Goal: Transaction & Acquisition: Subscribe to service/newsletter

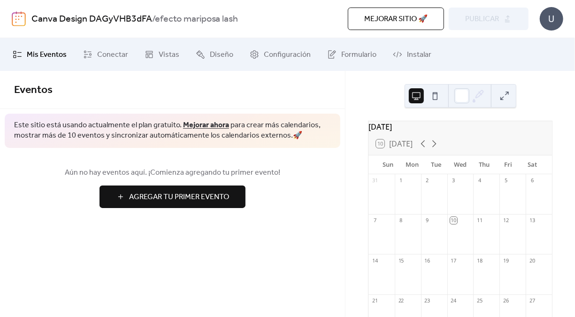
click at [437, 95] on button at bounding box center [434, 95] width 15 height 15
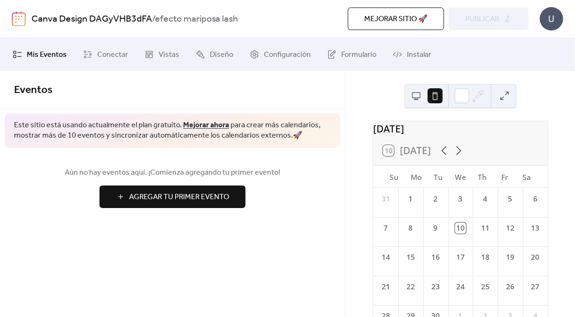
click at [411, 94] on button at bounding box center [416, 95] width 15 height 15
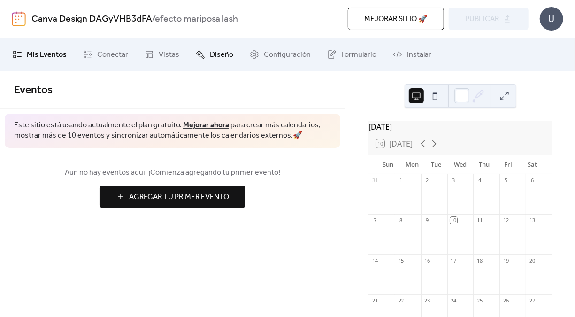
click at [216, 49] on span "Diseño" at bounding box center [221, 54] width 23 height 11
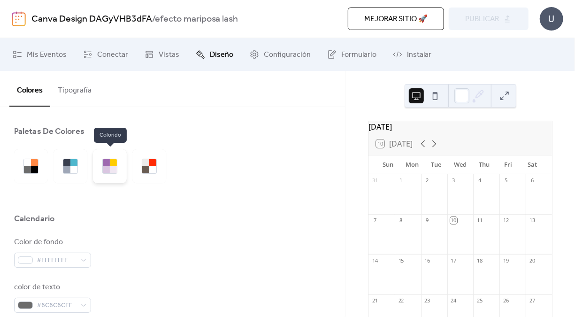
click at [124, 170] on div at bounding box center [110, 166] width 34 height 34
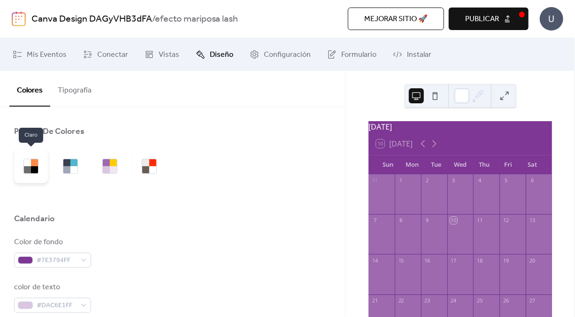
click at [31, 164] on div at bounding box center [34, 162] width 7 height 7
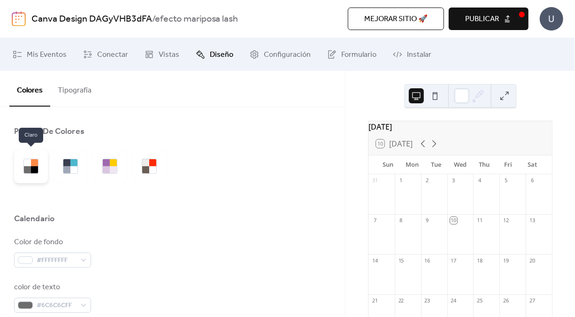
click at [31, 164] on div at bounding box center [34, 162] width 7 height 7
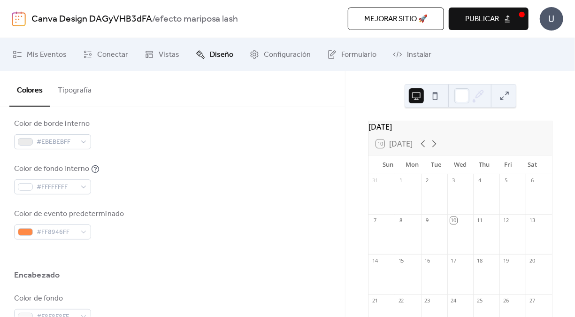
scroll to position [259, 0]
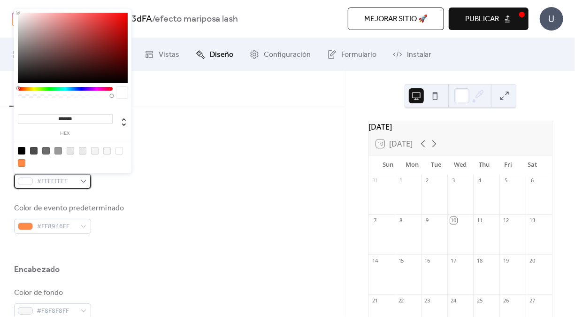
click at [84, 177] on div "#FFFFFFFF" at bounding box center [52, 181] width 77 height 15
click at [125, 117] on icon at bounding box center [123, 121] width 11 height 11
type input "*"
type input "**"
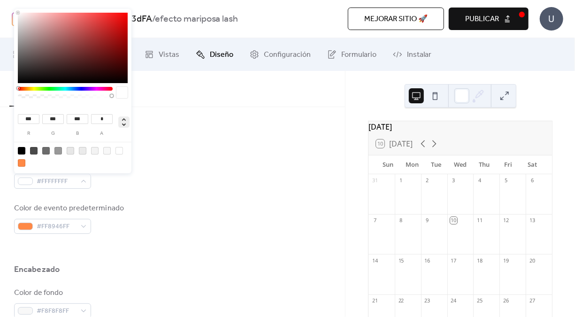
type input "****"
click at [79, 181] on div "#FFFFFFFF" at bounding box center [52, 181] width 77 height 15
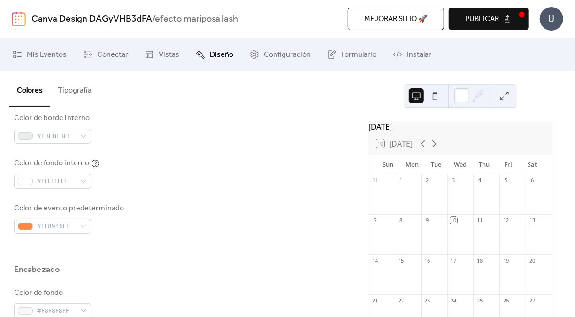
click at [139, 196] on div "Color de fondo #FFFFFFFF color de texto #6C6C6CFF Color de borde #E7E7E7FF Colo…" at bounding box center [172, 105] width 317 height 256
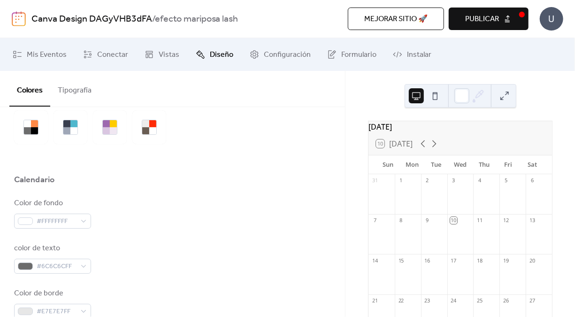
scroll to position [0, 0]
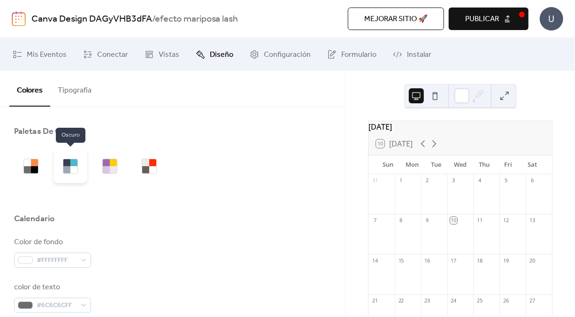
click at [79, 164] on div at bounding box center [70, 166] width 34 height 34
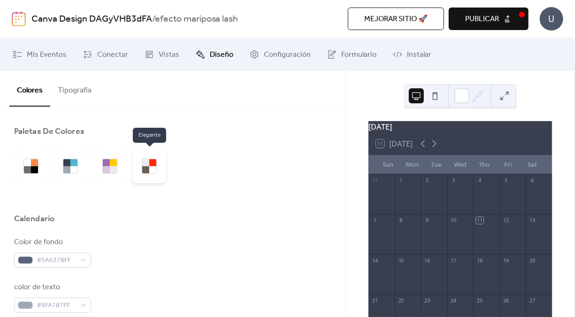
drag, startPoint x: 169, startPoint y: 172, endPoint x: 150, endPoint y: 159, distance: 23.0
click at [150, 159] on div at bounding box center [93, 166] width 158 height 34
click at [150, 159] on div at bounding box center [152, 162] width 7 height 7
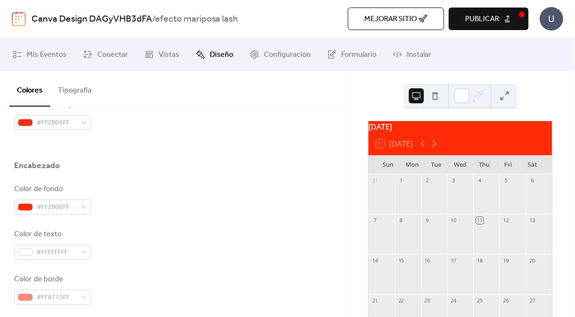
scroll to position [364, 0]
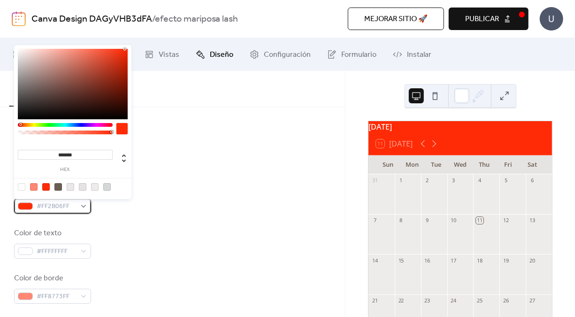
click at [82, 198] on div "#FF2B06FF" at bounding box center [52, 205] width 77 height 15
click at [33, 186] on div at bounding box center [34, 187] width 8 height 8
type input "*******"
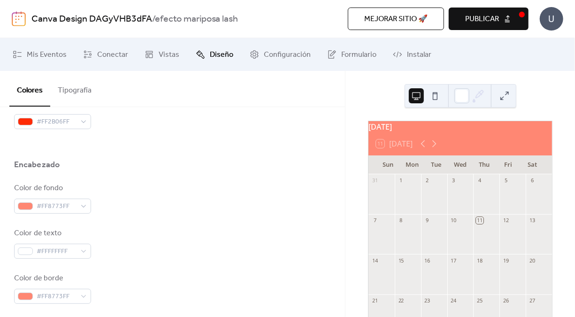
click at [176, 259] on div "Color de fondo #FF8773FF Color de texto #FFFFFFFF Color de borde #FF8773FF" at bounding box center [172, 242] width 317 height 121
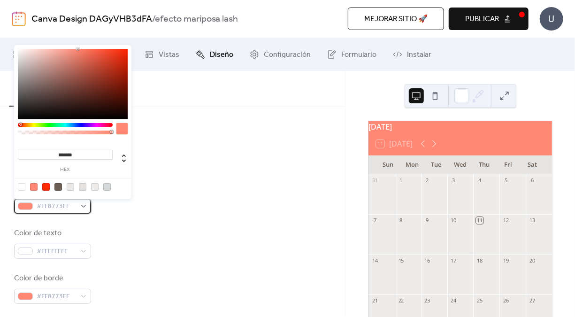
click at [87, 207] on div "#FF8773FF" at bounding box center [52, 205] width 77 height 15
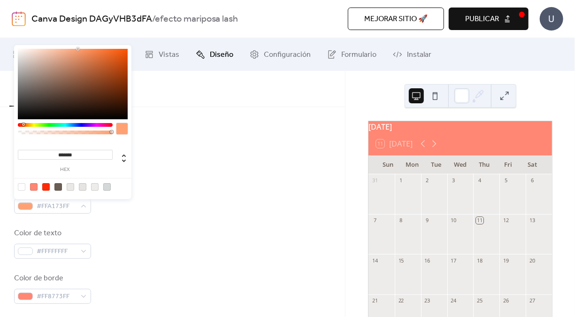
click at [23, 123] on div at bounding box center [65, 125] width 95 height 4
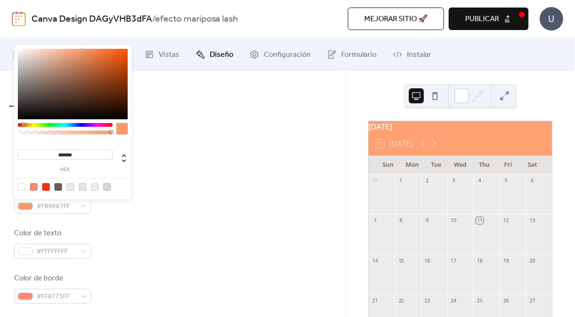
click at [83, 50] on div at bounding box center [73, 84] width 110 height 70
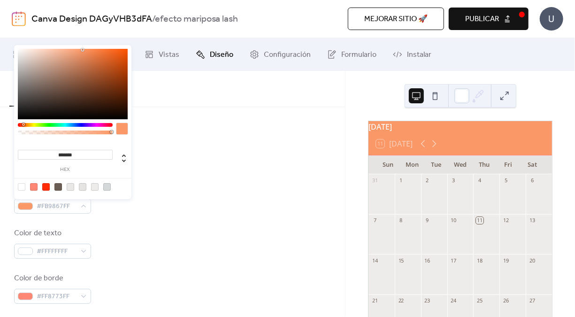
type input "*******"
click at [87, 51] on div at bounding box center [73, 84] width 110 height 70
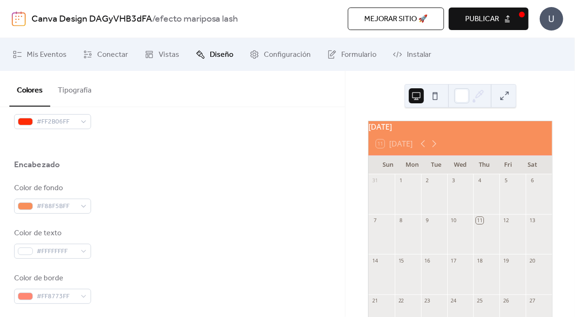
click at [96, 223] on div "Color de fondo #F88F5BFF Color de texto #FFFFFFFF Color de borde #FF8773FF" at bounding box center [172, 242] width 317 height 121
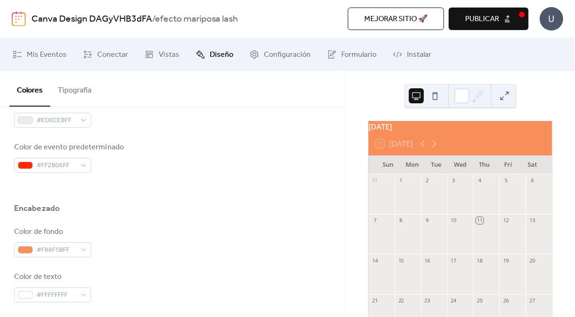
scroll to position [319, 0]
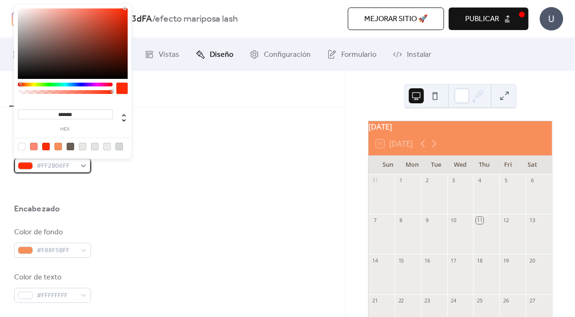
click at [83, 160] on div "#FF2B06FF" at bounding box center [52, 165] width 77 height 15
click at [32, 146] on div at bounding box center [34, 147] width 8 height 8
type input "*******"
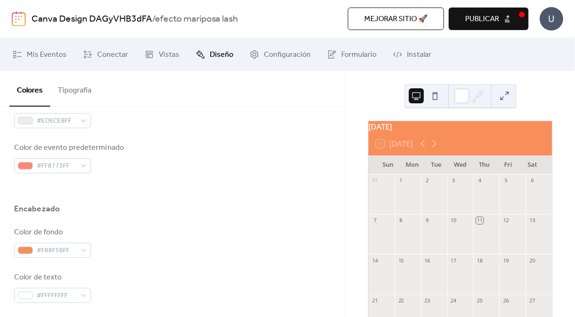
click at [142, 207] on div "Encabezado" at bounding box center [172, 211] width 317 height 16
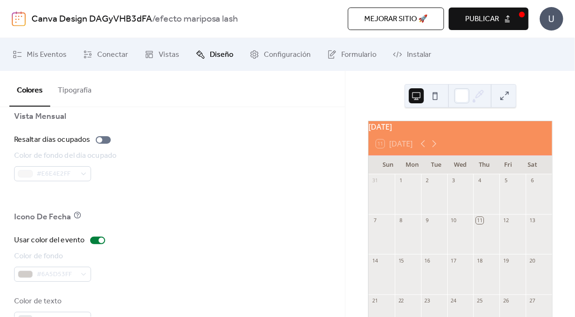
scroll to position [669, 0]
click at [107, 141] on div at bounding box center [103, 141] width 15 height 8
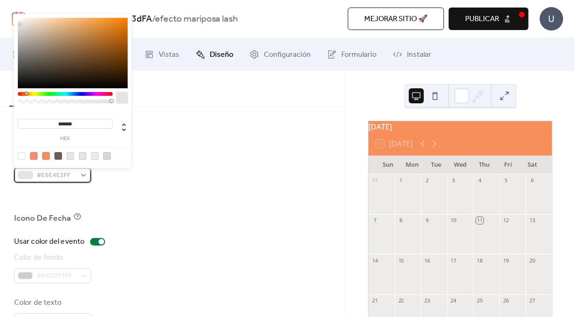
click at [81, 178] on div "#E6E4E2FF" at bounding box center [52, 174] width 77 height 15
click at [33, 94] on div at bounding box center [65, 94] width 95 height 4
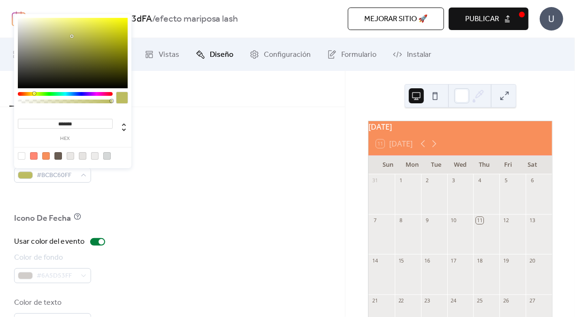
click at [71, 36] on div at bounding box center [73, 53] width 110 height 70
click at [87, 18] on div at bounding box center [73, 53] width 110 height 70
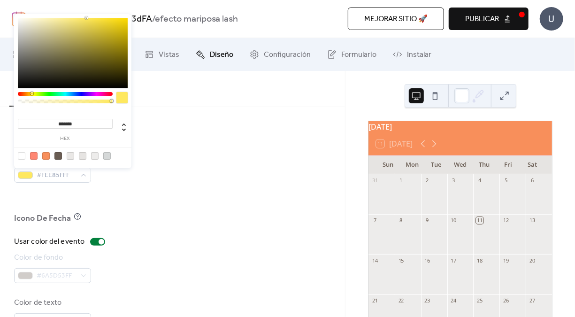
click at [31, 93] on div at bounding box center [65, 94] width 95 height 4
click at [30, 93] on div at bounding box center [65, 94] width 95 height 4
click at [91, 26] on div at bounding box center [73, 53] width 110 height 70
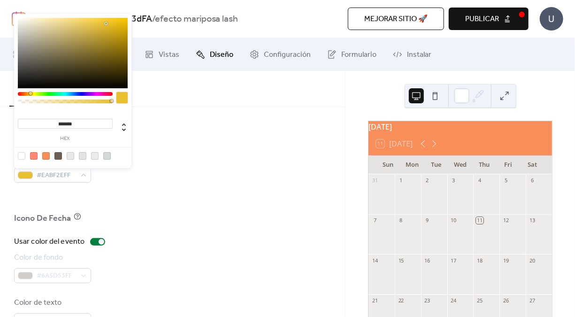
click at [106, 23] on div at bounding box center [73, 53] width 110 height 70
click at [116, 28] on div at bounding box center [73, 53] width 110 height 70
click at [104, 23] on div at bounding box center [73, 53] width 110 height 70
click at [102, 21] on div at bounding box center [73, 53] width 110 height 70
click at [29, 95] on div at bounding box center [65, 94] width 95 height 4
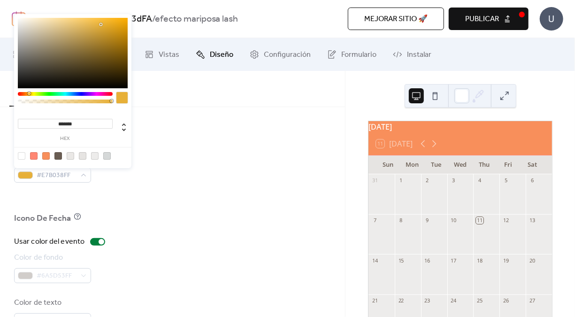
click at [101, 24] on div at bounding box center [73, 53] width 110 height 70
click at [113, 23] on div at bounding box center [73, 53] width 110 height 70
type input "*******"
click at [107, 23] on div at bounding box center [73, 53] width 110 height 70
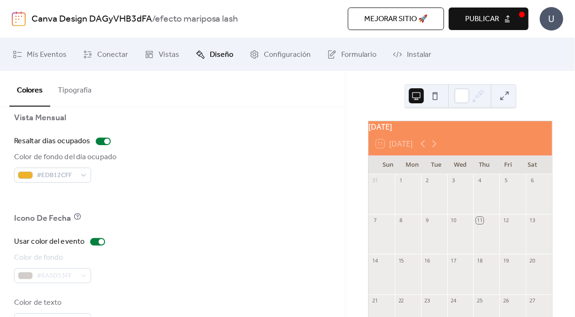
click at [104, 184] on div at bounding box center [172, 197] width 317 height 30
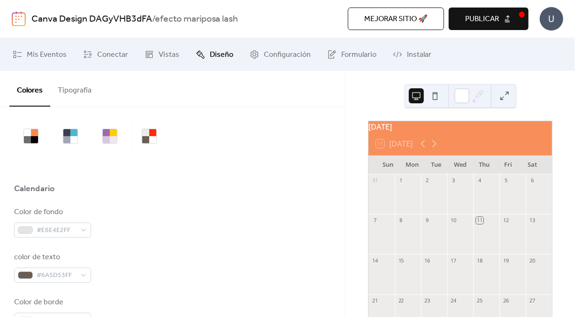
scroll to position [0, 0]
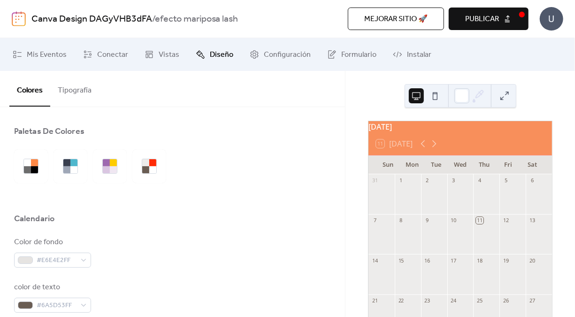
click at [88, 90] on button "Tipografía" at bounding box center [74, 88] width 49 height 35
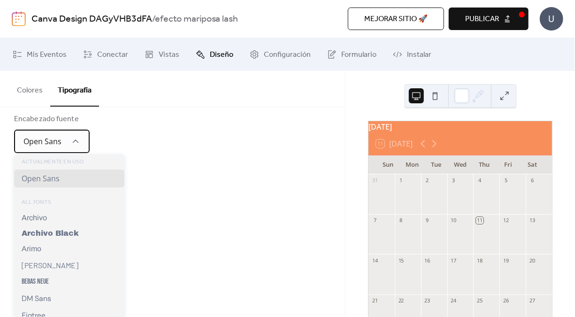
click at [75, 134] on div "Open Sans" at bounding box center [52, 140] width 76 height 23
click at [75, 139] on icon at bounding box center [75, 141] width 9 height 9
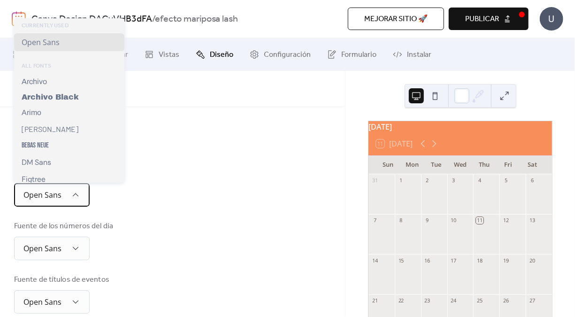
click at [77, 201] on div "Open Sans" at bounding box center [52, 194] width 76 height 23
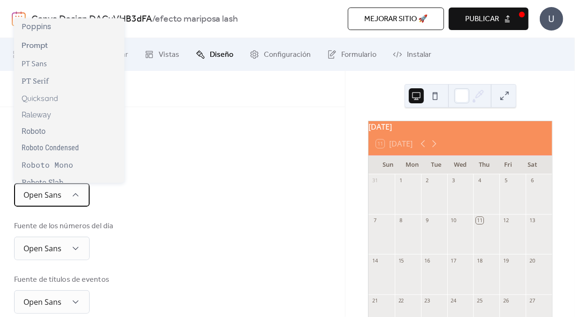
scroll to position [756, 0]
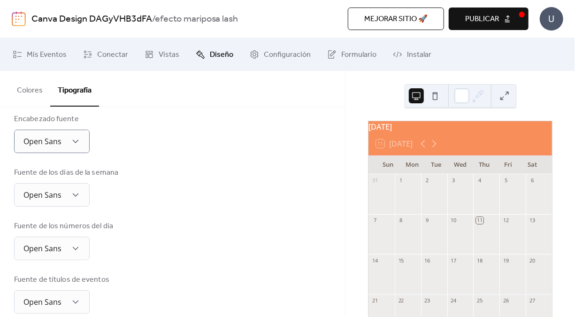
click at [189, 123] on div "Encabezado fuente Open Sans" at bounding box center [172, 133] width 317 height 39
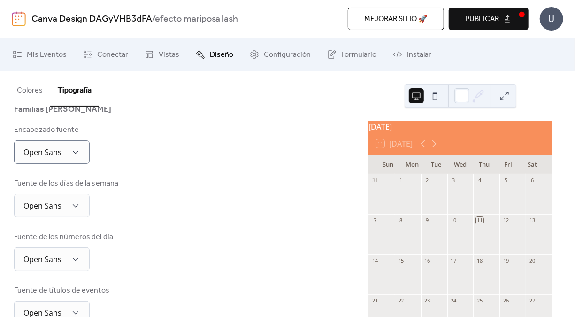
scroll to position [0, 0]
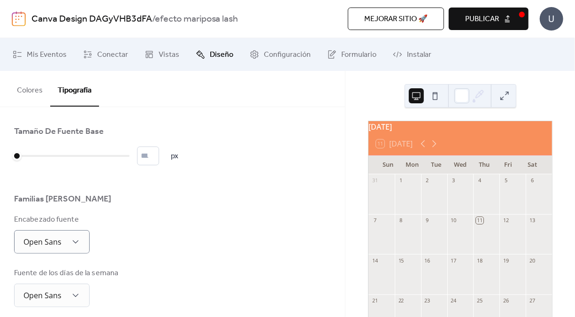
click at [437, 95] on button at bounding box center [434, 95] width 15 height 15
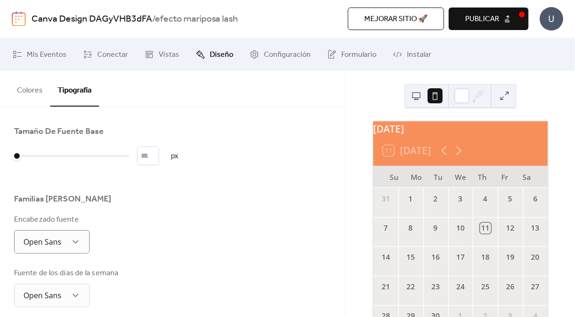
click at [378, 182] on div "Su Mo Tu We Th Fr Sa" at bounding box center [460, 177] width 175 height 22
click at [166, 58] on span "Vistas" at bounding box center [169, 54] width 21 height 11
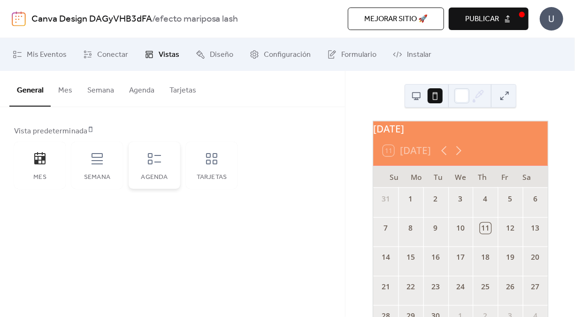
click at [143, 180] on div "Agenda" at bounding box center [154, 178] width 33 height 8
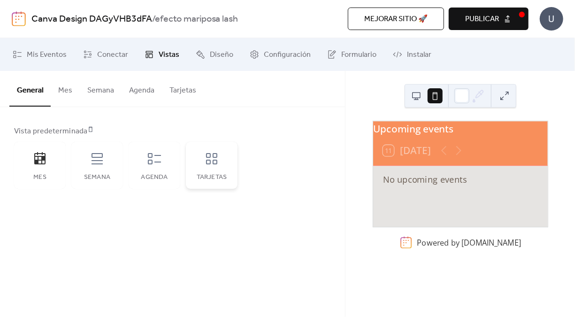
click at [195, 164] on div "Tarjetas" at bounding box center [212, 165] width 52 height 47
click at [132, 173] on div "Agenda" at bounding box center [155, 165] width 52 height 47
click at [92, 173] on div "Semana" at bounding box center [97, 165] width 52 height 47
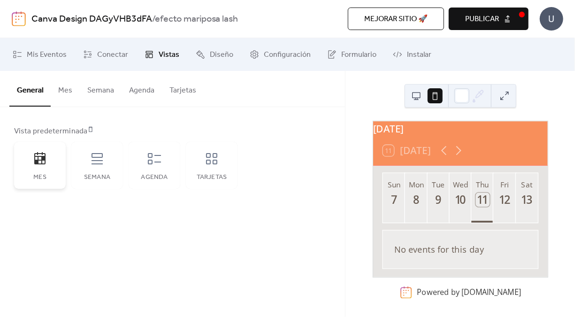
click at [42, 159] on icon at bounding box center [39, 158] width 11 height 12
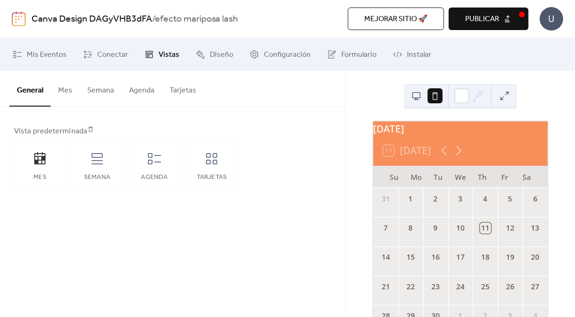
click at [145, 96] on button "Agenda" at bounding box center [142, 88] width 40 height 35
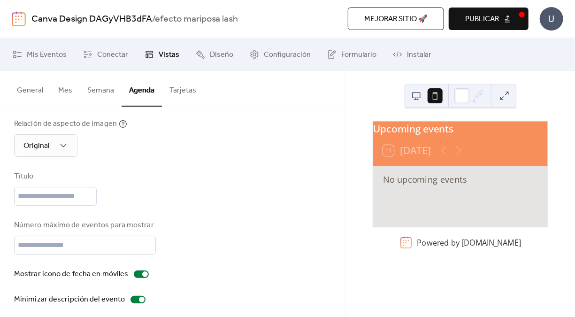
scroll to position [117, 0]
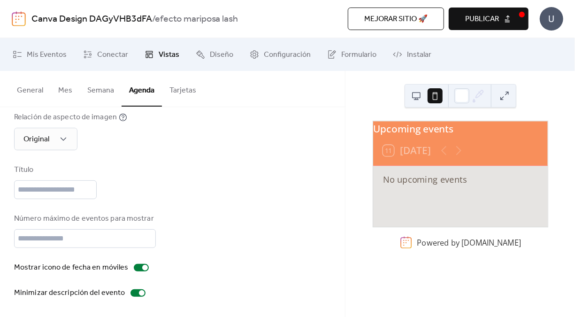
click at [81, 136] on div "Original" at bounding box center [70, 139] width 113 height 23
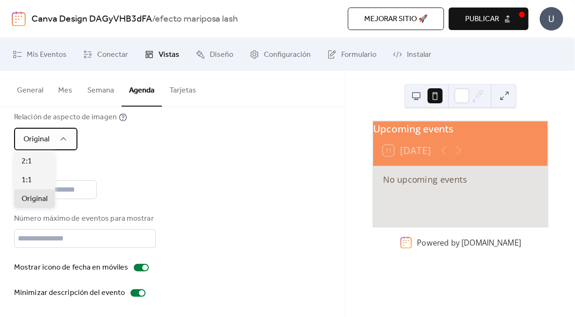
click at [65, 135] on icon at bounding box center [63, 138] width 9 height 9
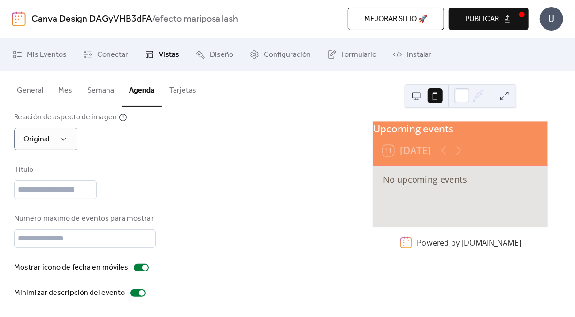
click at [134, 159] on div "Deshabilitado 🔒 Activado 🔒 Altura fija Altura del calendario (px) *** Relación …" at bounding box center [172, 153] width 317 height 289
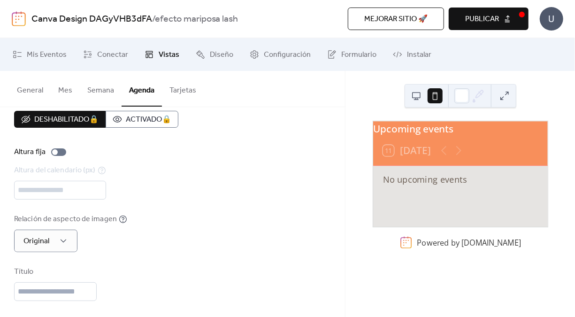
scroll to position [0, 0]
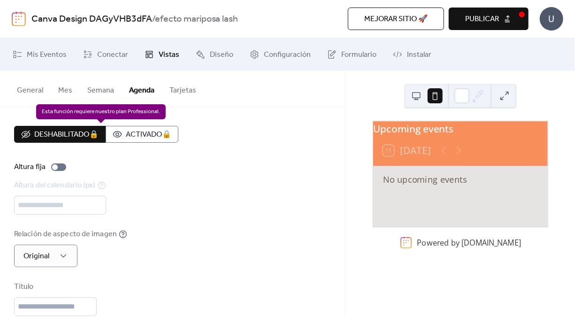
click at [137, 136] on div "Deshabilitado 🔒 Activado 🔒" at bounding box center [96, 134] width 164 height 17
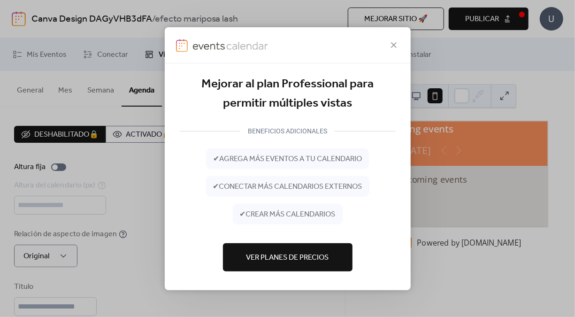
click at [322, 253] on span "Ver Planes de Precios" at bounding box center [287, 257] width 83 height 11
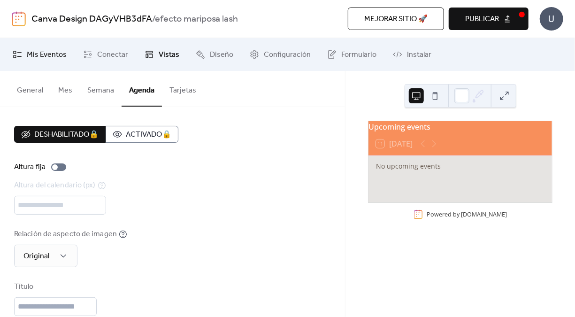
click at [57, 56] on span "Mis Eventos" at bounding box center [47, 54] width 40 height 11
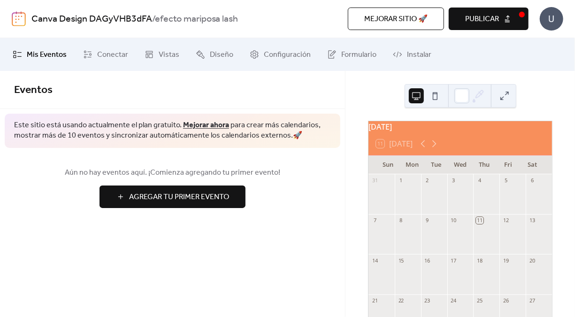
click at [190, 197] on span "Agregar Tu Primer Evento" at bounding box center [179, 196] width 100 height 11
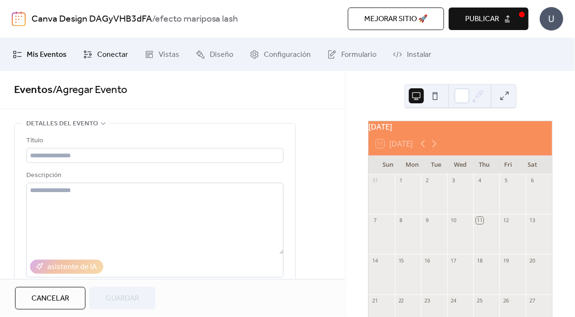
click at [114, 59] on span "Conectar" at bounding box center [112, 54] width 31 height 11
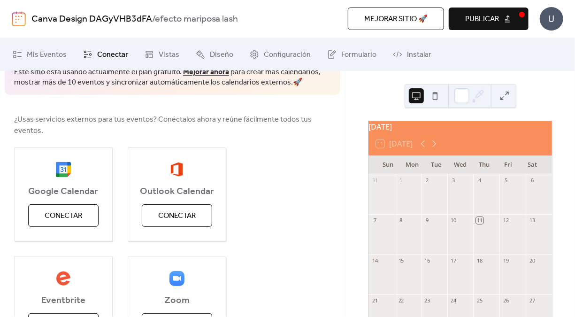
scroll to position [53, 0]
click at [93, 207] on button "Conectar" at bounding box center [63, 215] width 70 height 23
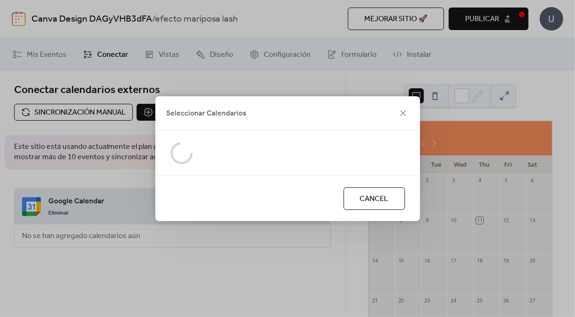
scroll to position [0, 0]
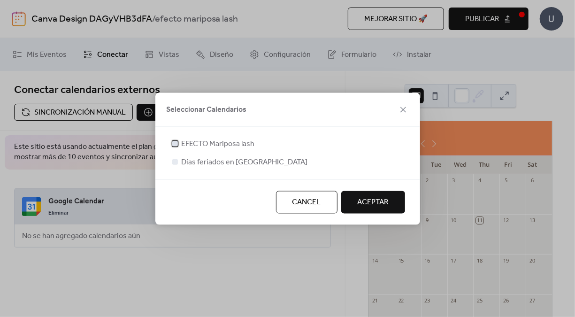
click at [179, 141] on div at bounding box center [174, 142] width 9 height 9
click at [367, 201] on span "ACEPTAR" at bounding box center [372, 202] width 31 height 11
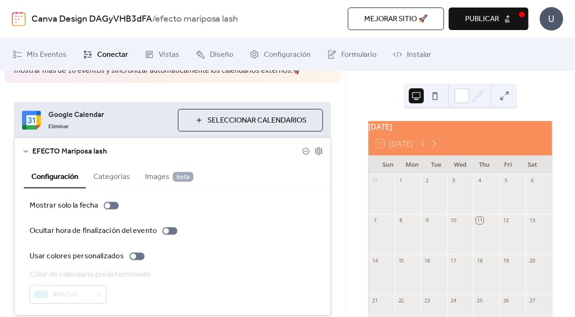
scroll to position [121, 0]
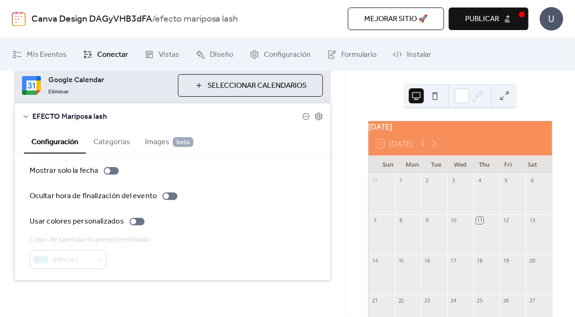
click at [230, 90] on span "Seleccionar Calendarios" at bounding box center [256, 85] width 99 height 11
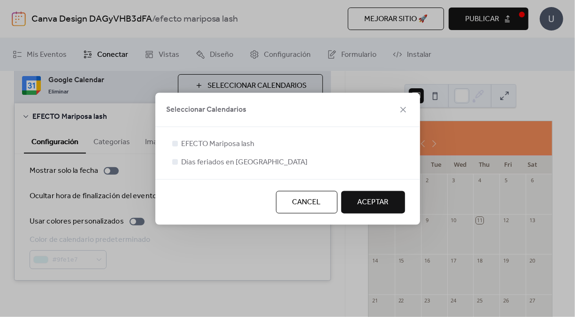
click at [362, 201] on span "ACEPTAR" at bounding box center [372, 202] width 31 height 11
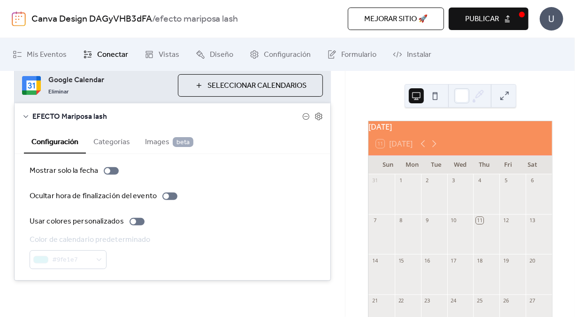
click at [123, 142] on button "Categorías" at bounding box center [112, 140] width 52 height 23
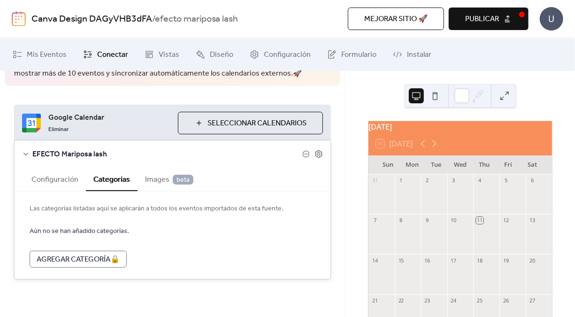
scroll to position [83, 0]
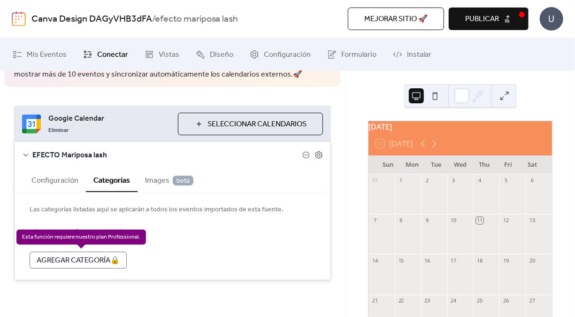
click at [76, 263] on div "Agregar Categoría 🔒" at bounding box center [78, 259] width 97 height 17
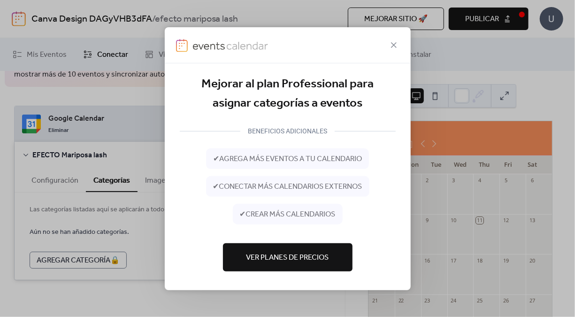
click at [157, 236] on div "Mejorar al plan Professional para asignar categorías a eventos BENEFICIOS ADICI…" at bounding box center [287, 158] width 575 height 317
click at [391, 43] on icon at bounding box center [393, 44] width 11 height 11
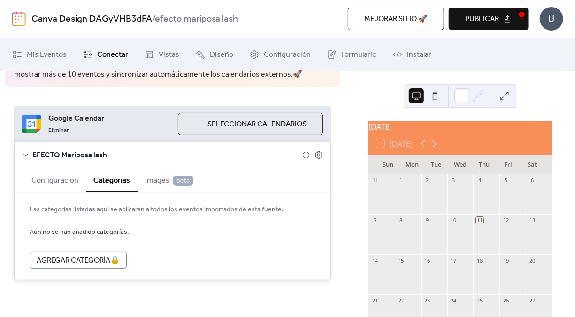
click at [55, 186] on button "Configuración" at bounding box center [55, 179] width 62 height 23
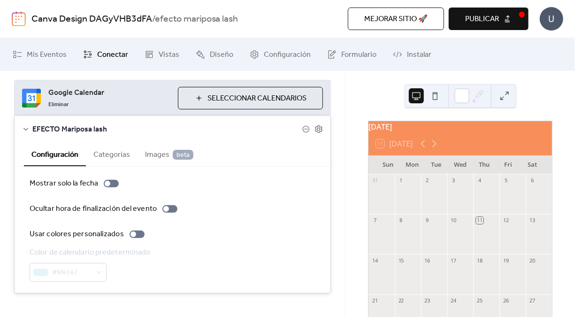
scroll to position [121, 0]
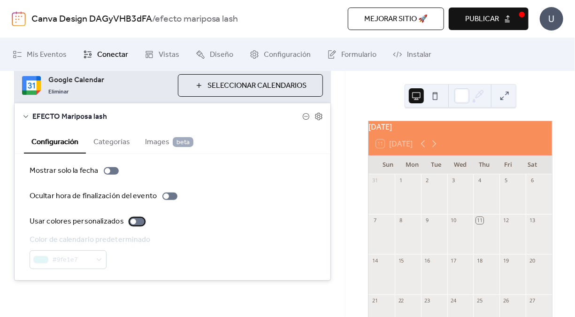
click at [137, 222] on div at bounding box center [136, 222] width 15 height 8
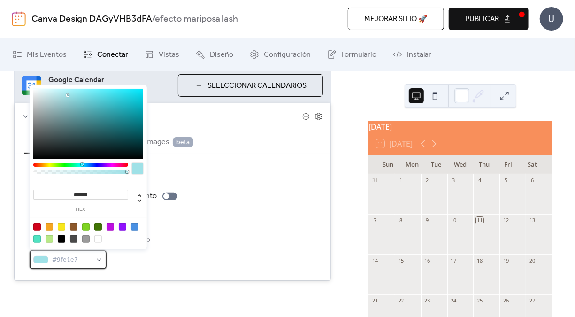
click at [97, 263] on div "#9fe1e7" at bounding box center [68, 259] width 77 height 19
click at [49, 223] on div at bounding box center [50, 227] width 8 height 8
type input "*******"
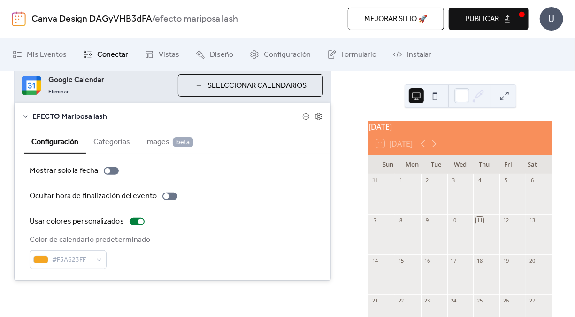
click at [167, 249] on div "Color de calendario predeterminado #F5A623FF" at bounding box center [173, 251] width 286 height 35
click at [123, 142] on button "Categorías" at bounding box center [112, 140] width 52 height 23
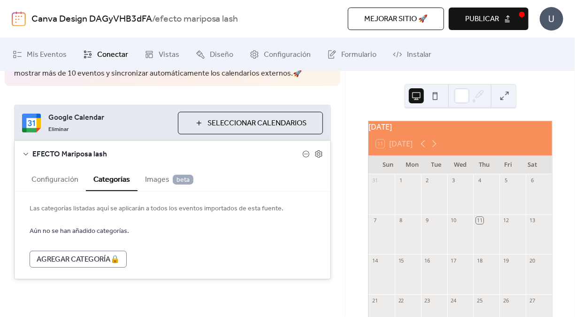
scroll to position [83, 0]
click at [264, 125] on span "Seleccionar Calendarios" at bounding box center [256, 124] width 99 height 11
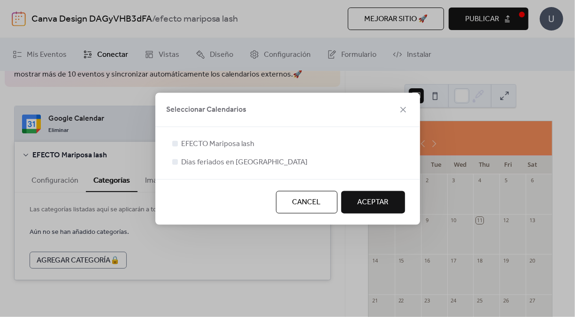
click at [386, 209] on button "ACEPTAR" at bounding box center [373, 201] width 64 height 23
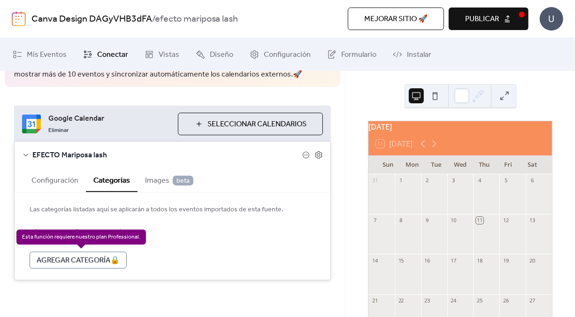
click at [70, 265] on div "Agregar Categoría 🔒" at bounding box center [78, 259] width 97 height 17
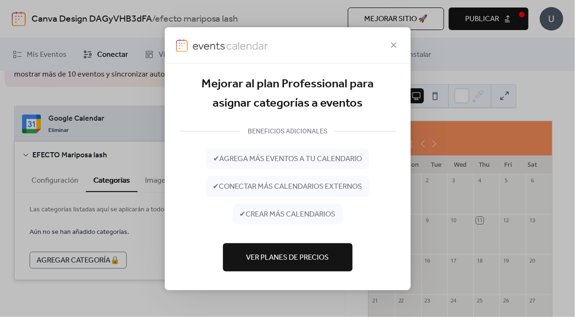
click at [262, 252] on span "Ver Planes de Precios" at bounding box center [287, 257] width 83 height 11
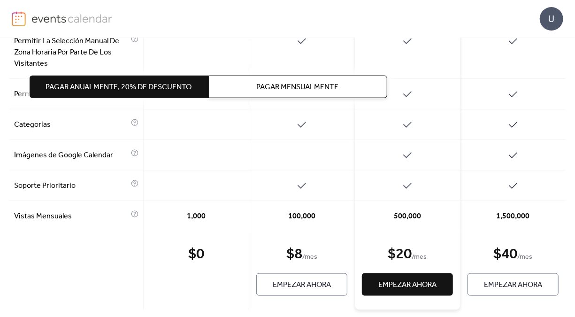
scroll to position [559, 0]
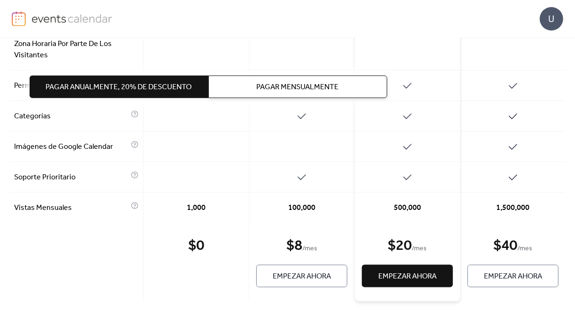
click at [392, 271] on span "Empezar Ahora" at bounding box center [407, 276] width 58 height 11
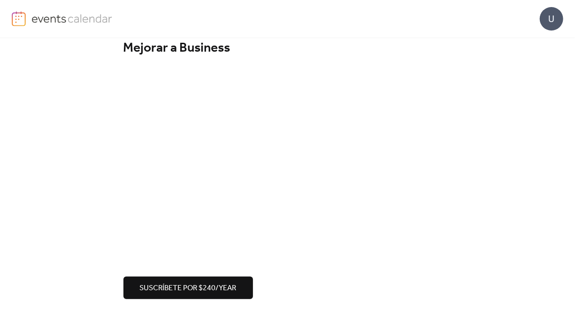
scroll to position [18, 0]
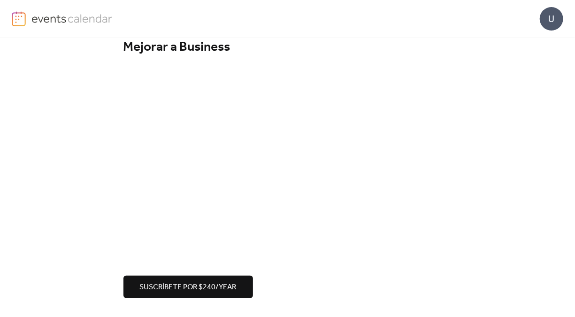
click at [147, 287] on span "Suscríbete por $240/year" at bounding box center [188, 286] width 97 height 11
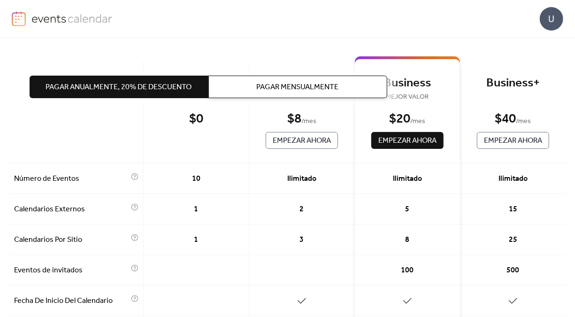
scroll to position [74, 0]
click at [413, 140] on span "Empezar Ahora" at bounding box center [407, 141] width 58 height 11
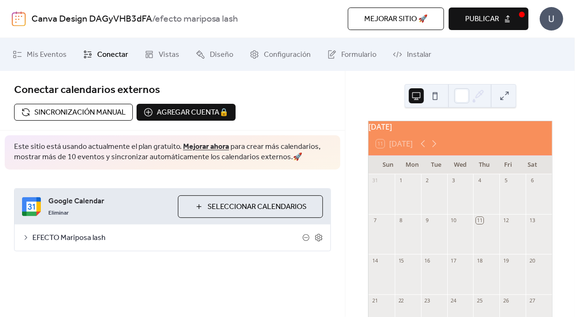
click at [207, 232] on span "EFECTO Mariposa lash" at bounding box center [167, 237] width 270 height 11
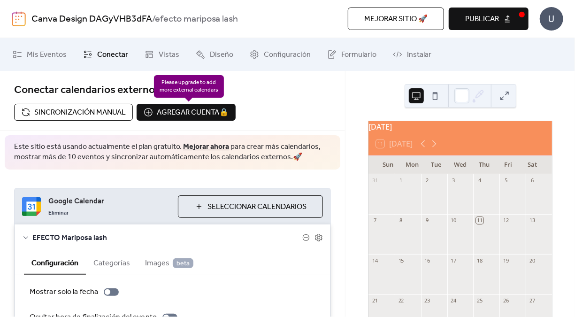
click at [217, 116] on div "Agregar cuenta 🔒 🔒" at bounding box center [186, 112] width 99 height 17
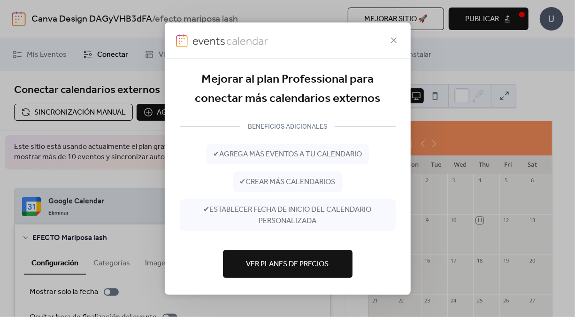
click at [273, 264] on span "Ver Planes de Precios" at bounding box center [287, 263] width 83 height 11
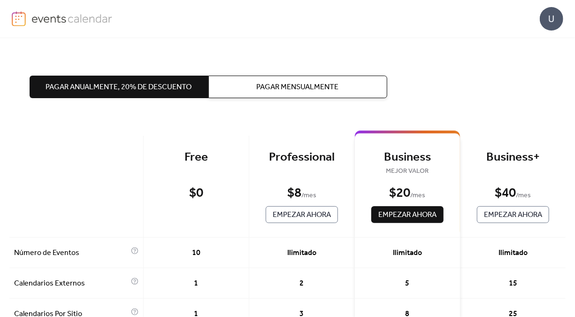
click at [199, 185] on div "$ 0" at bounding box center [196, 193] width 38 height 16
click at [226, 78] on button "Pagar Mensualmente" at bounding box center [297, 87] width 179 height 23
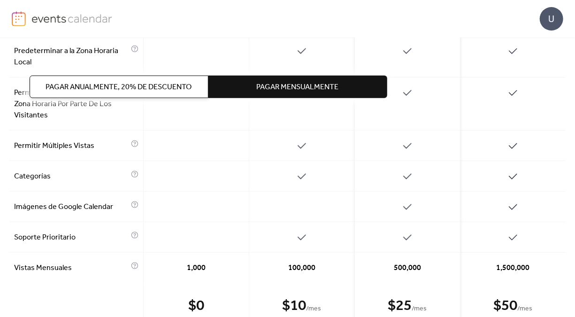
scroll to position [559, 0]
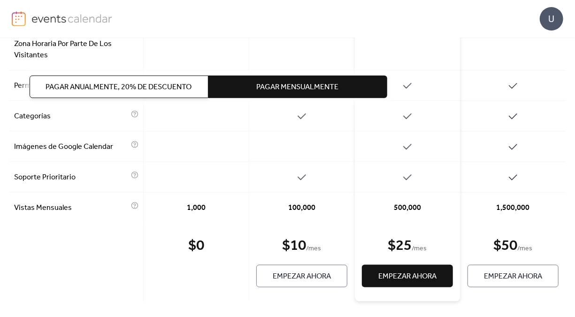
click at [395, 272] on span "Empezar Ahora" at bounding box center [407, 276] width 58 height 11
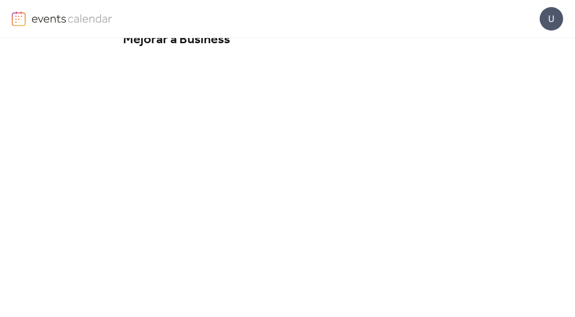
scroll to position [161, 0]
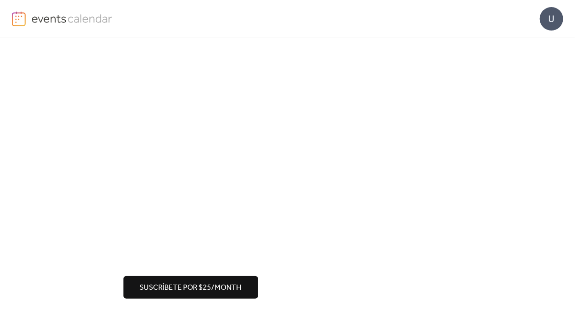
click at [204, 282] on span "Suscríbete por $25/month" at bounding box center [191, 287] width 102 height 11
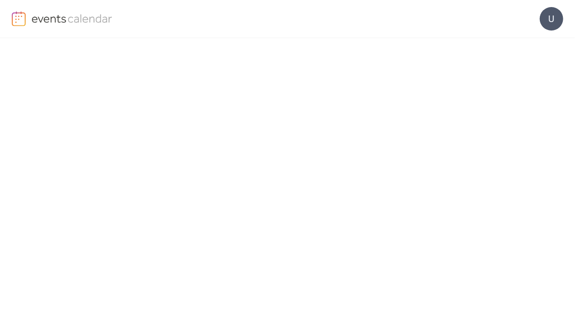
scroll to position [113, 0]
